Goal: Information Seeking & Learning: Learn about a topic

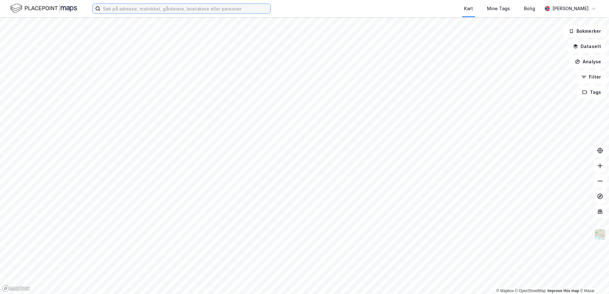
click at [108, 7] on input at bounding box center [185, 9] width 170 height 10
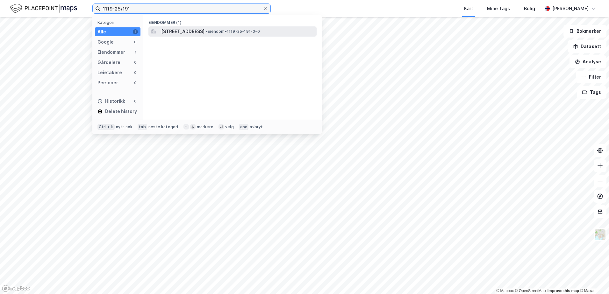
type input "1119-25/191"
click at [200, 33] on span "[STREET_ADDRESS]" at bounding box center [182, 32] width 43 height 8
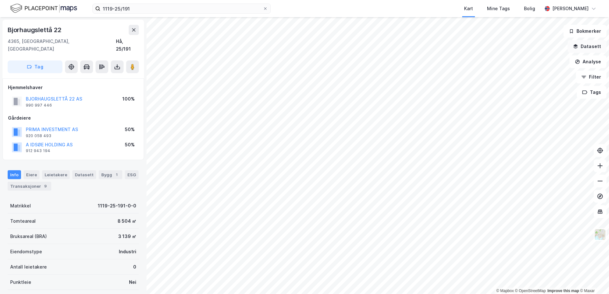
click at [578, 47] on icon "button" at bounding box center [575, 46] width 5 height 5
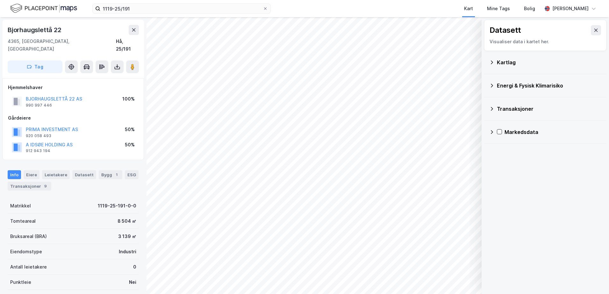
click at [490, 64] on icon at bounding box center [491, 62] width 5 height 5
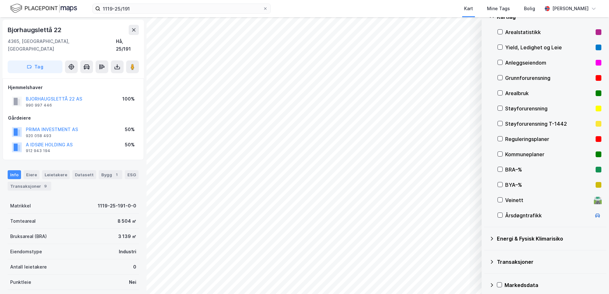
scroll to position [51, 0]
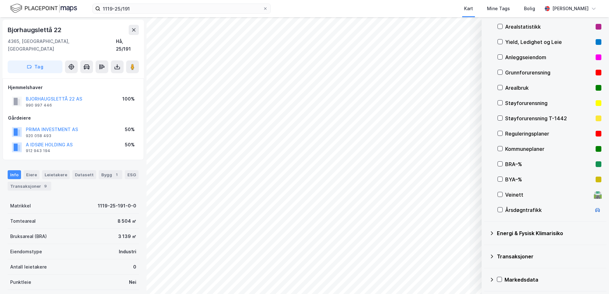
click at [494, 234] on icon at bounding box center [491, 233] width 5 height 5
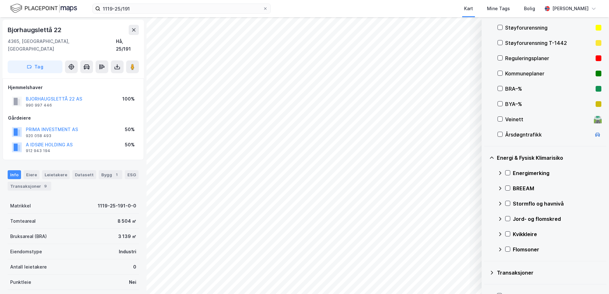
scroll to position [143, 0]
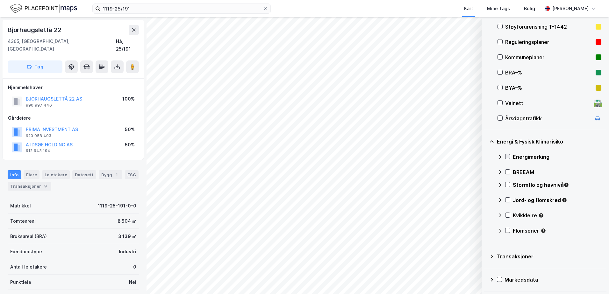
click at [507, 155] on icon at bounding box center [507, 156] width 4 height 4
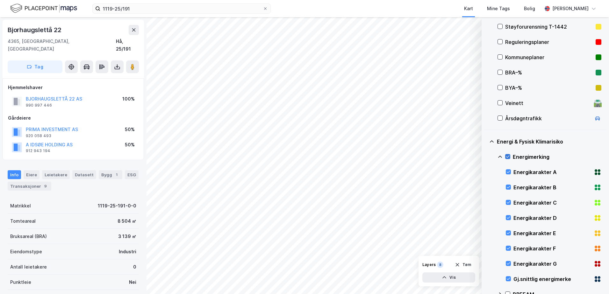
click at [509, 157] on icon at bounding box center [507, 156] width 4 height 4
click at [501, 158] on icon at bounding box center [499, 156] width 5 height 5
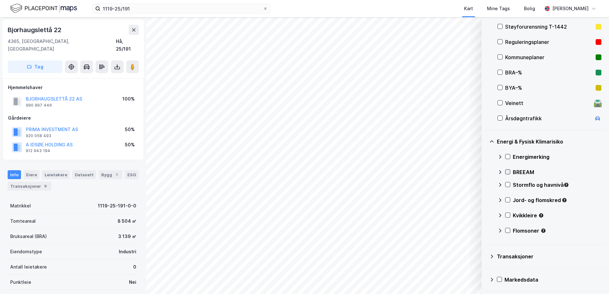
click at [508, 173] on icon at bounding box center [507, 172] width 4 height 4
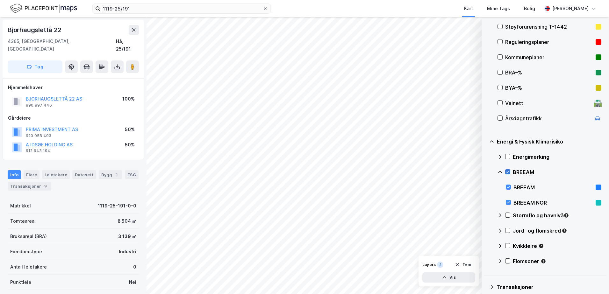
click at [508, 173] on icon at bounding box center [507, 172] width 4 height 4
click at [507, 157] on icon at bounding box center [508, 157] width 4 height 2
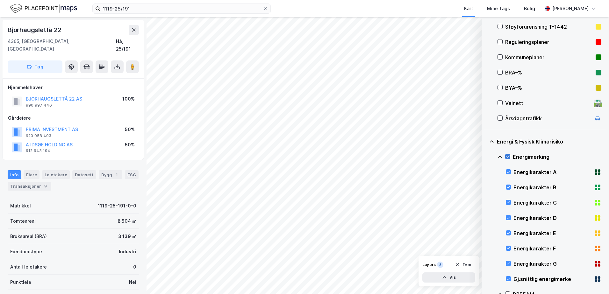
click at [507, 157] on icon at bounding box center [508, 157] width 4 height 2
click at [498, 155] on icon at bounding box center [499, 156] width 5 height 5
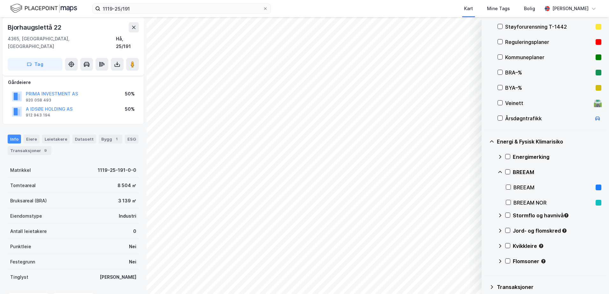
scroll to position [4, 0]
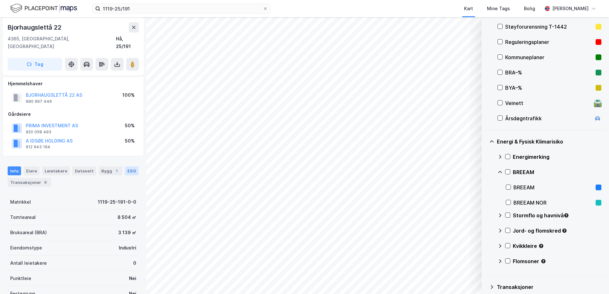
click at [127, 167] on div "ESG" at bounding box center [132, 171] width 14 height 9
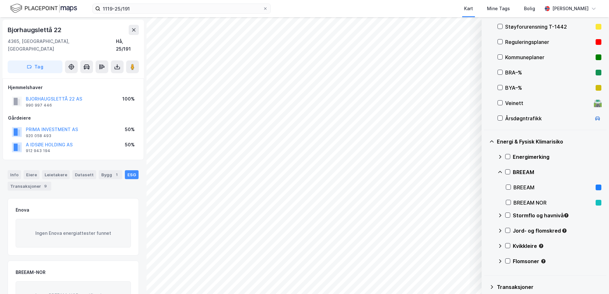
click at [500, 171] on icon at bounding box center [499, 172] width 5 height 5
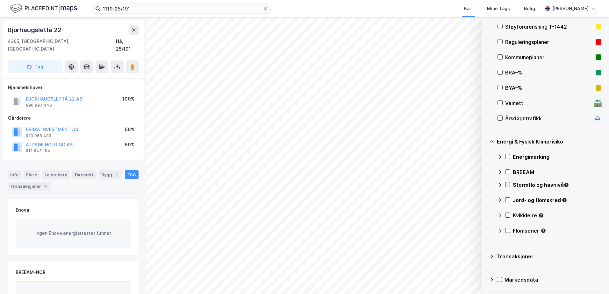
click at [507, 185] on icon at bounding box center [507, 184] width 4 height 4
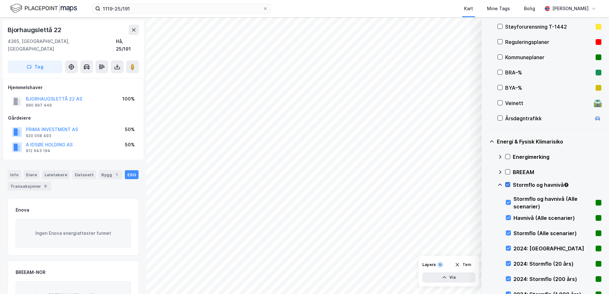
click at [507, 186] on icon at bounding box center [507, 184] width 4 height 4
click at [499, 184] on icon at bounding box center [500, 185] width 4 height 2
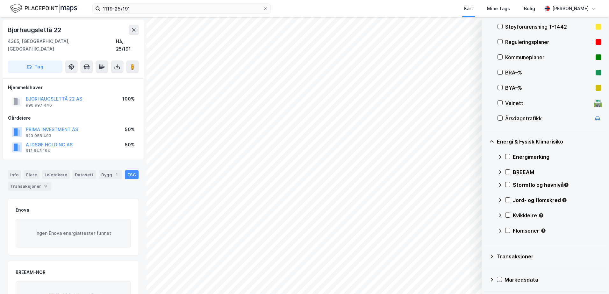
click at [499, 184] on icon at bounding box center [499, 184] width 5 height 5
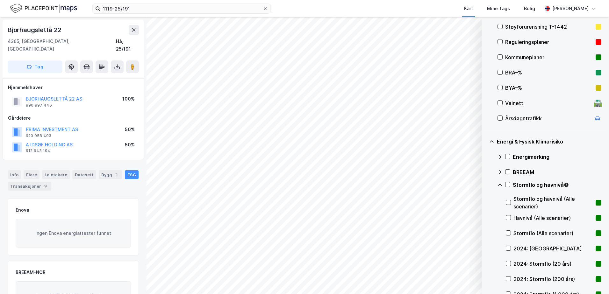
click at [501, 186] on icon at bounding box center [499, 184] width 5 height 5
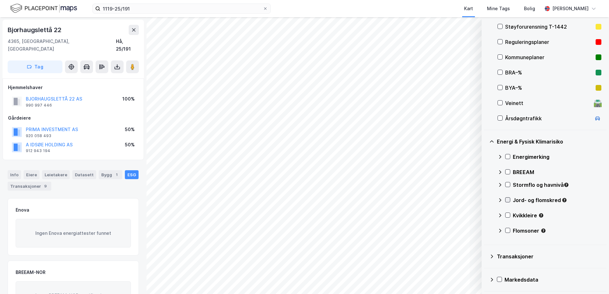
click at [508, 201] on icon at bounding box center [507, 200] width 4 height 4
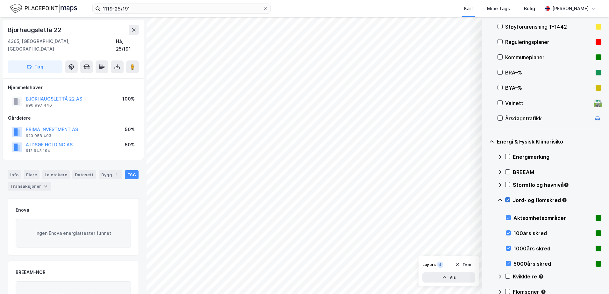
click at [508, 201] on icon at bounding box center [507, 200] width 4 height 4
click at [501, 199] on icon at bounding box center [499, 200] width 5 height 5
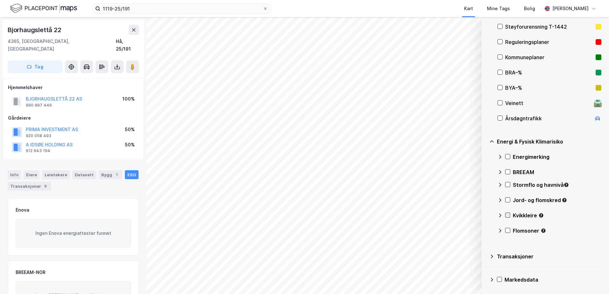
click at [507, 215] on icon at bounding box center [507, 215] width 4 height 4
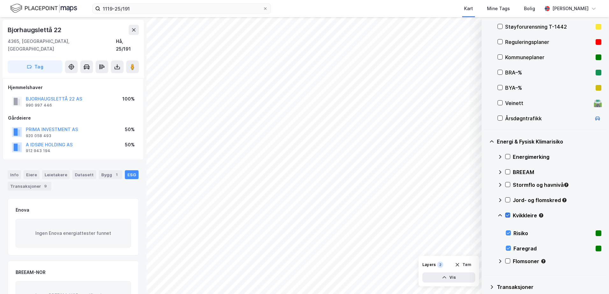
click at [507, 215] on icon at bounding box center [507, 215] width 4 height 4
click at [501, 216] on icon at bounding box center [499, 215] width 5 height 5
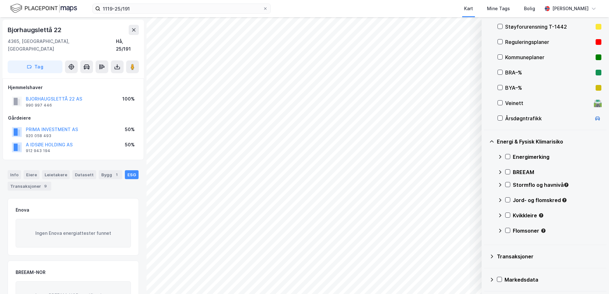
click at [501, 215] on icon at bounding box center [499, 215] width 5 height 5
click at [499, 216] on icon at bounding box center [499, 215] width 5 height 5
click at [508, 232] on icon at bounding box center [507, 230] width 4 height 4
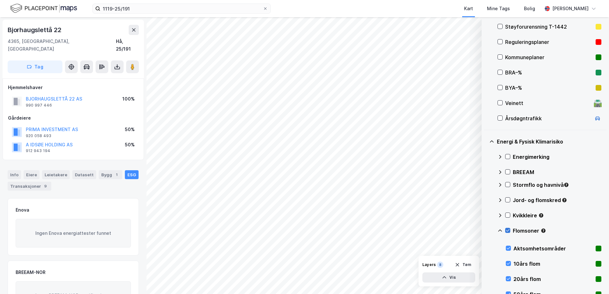
click at [508, 230] on icon at bounding box center [507, 230] width 4 height 4
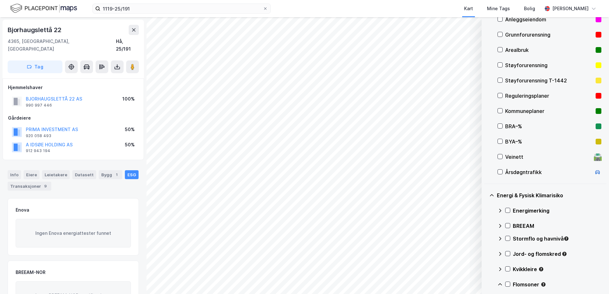
scroll to position [79, 0]
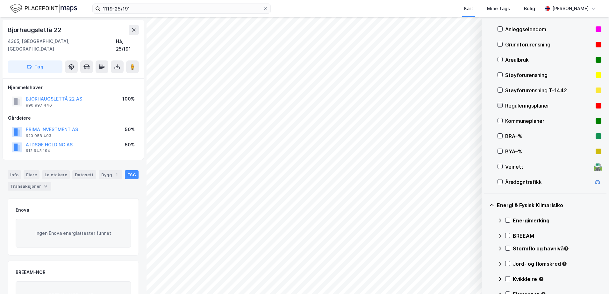
click at [499, 104] on icon at bounding box center [500, 105] width 4 height 4
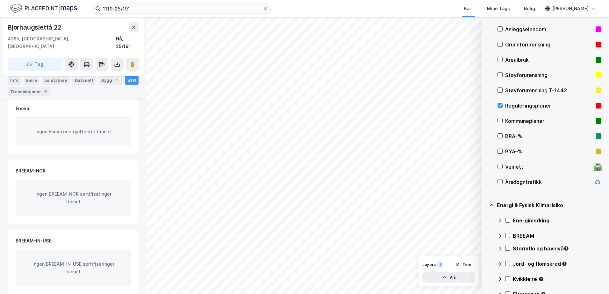
scroll to position [0, 0]
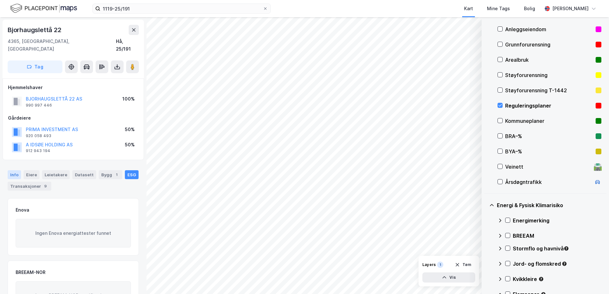
click at [15, 170] on div "Info" at bounding box center [14, 174] width 13 height 9
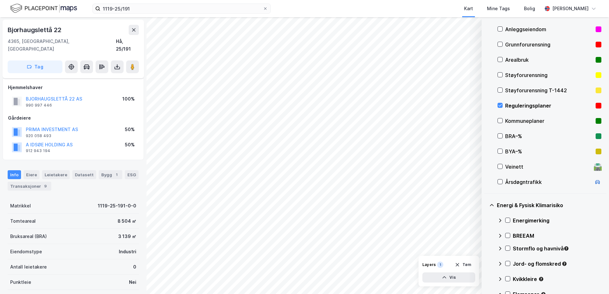
scroll to position [68, 0]
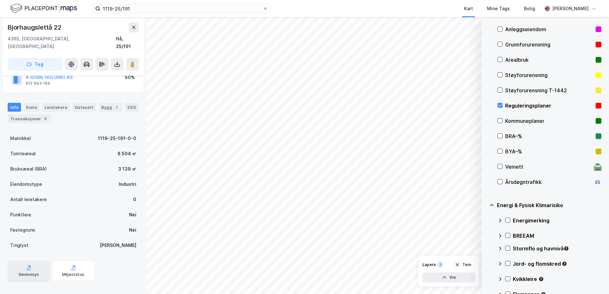
click at [22, 264] on div "Geoinnsyn" at bounding box center [29, 271] width 42 height 20
